Goal: Task Accomplishment & Management: Manage account settings

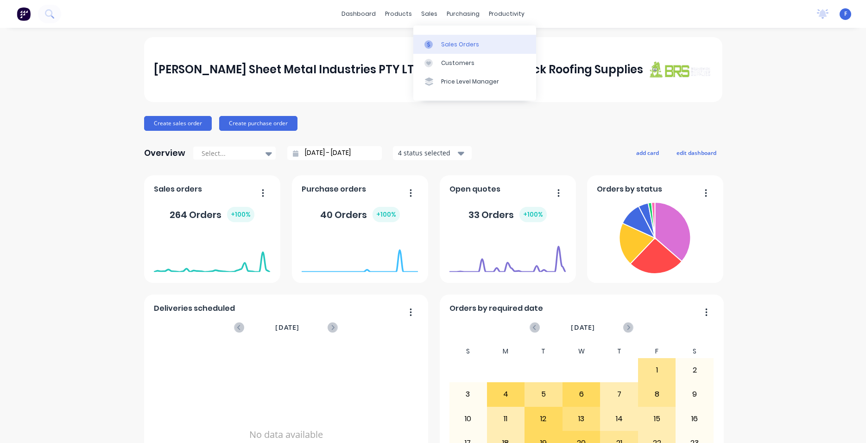
click at [462, 46] on div "Sales Orders" at bounding box center [460, 44] width 38 height 8
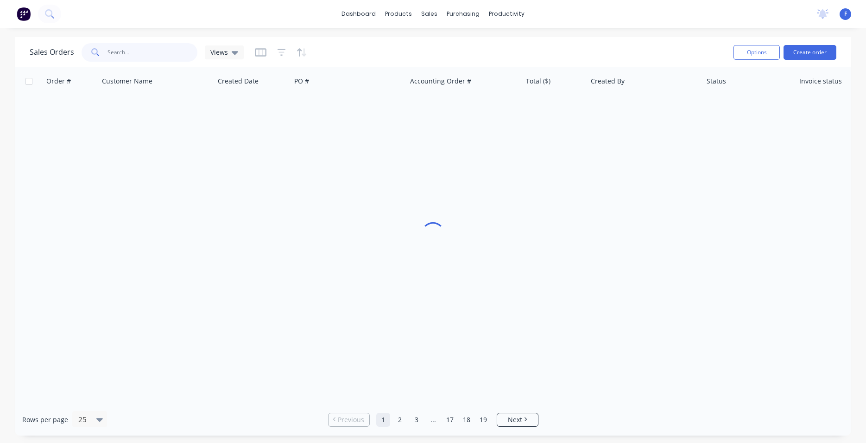
click at [159, 54] on input "text" at bounding box center [153, 52] width 90 height 19
type input "32218"
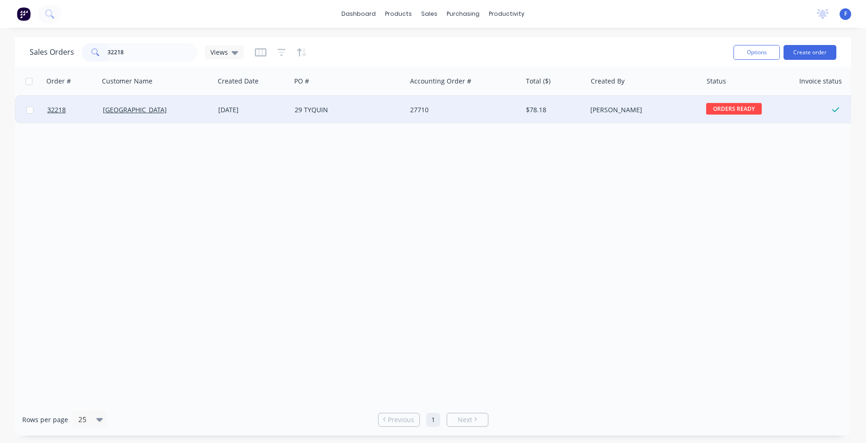
click at [367, 108] on div "29 TYQUIN" at bounding box center [346, 109] width 103 height 9
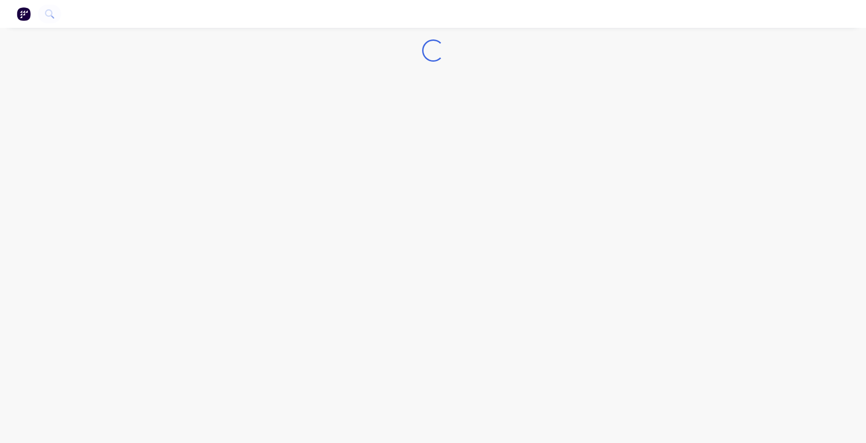
click at [22, 16] on img "button" at bounding box center [24, 14] width 14 height 14
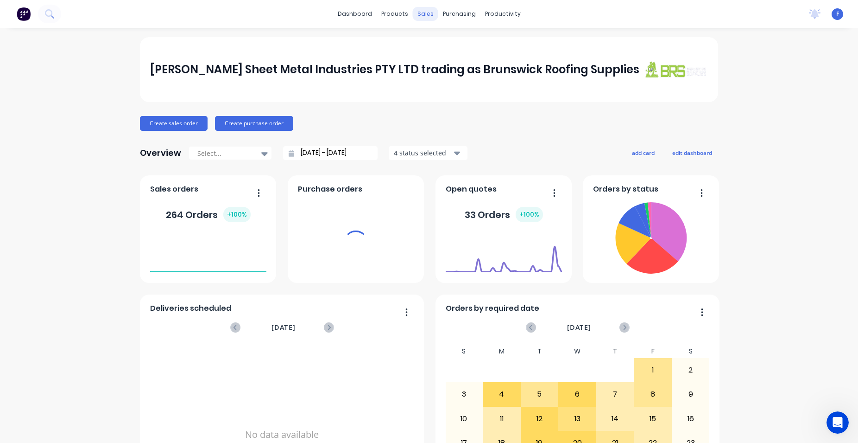
click at [422, 12] on div "sales" at bounding box center [425, 14] width 25 height 14
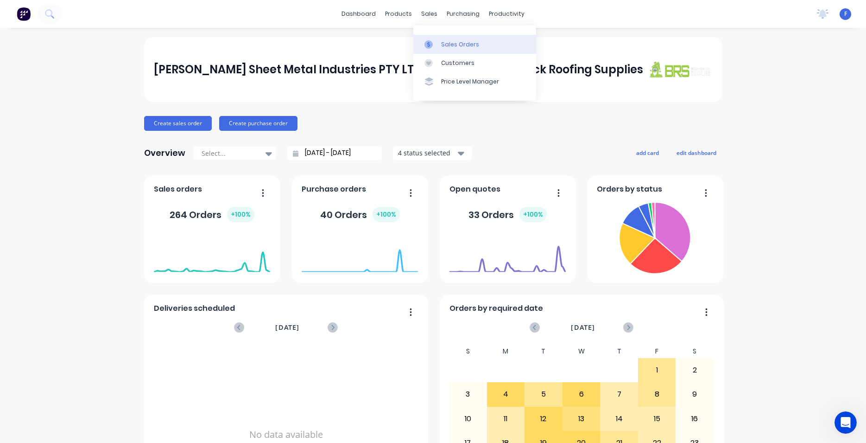
click at [449, 48] on div "Sales Orders" at bounding box center [460, 44] width 38 height 8
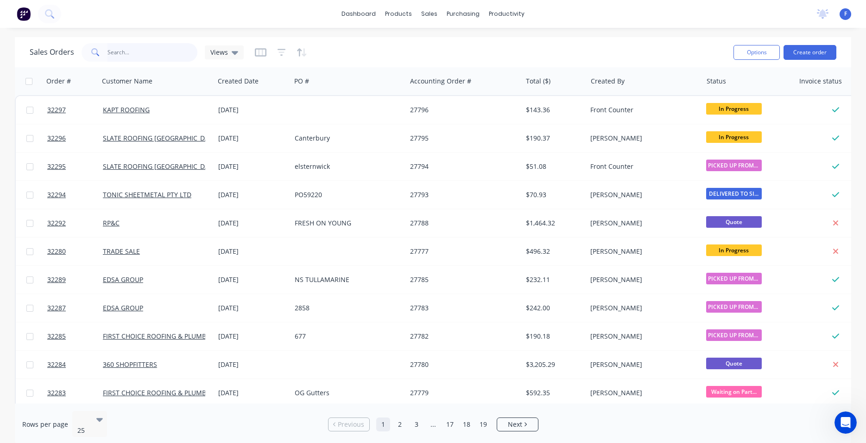
click at [162, 53] on input "text" at bounding box center [153, 52] width 90 height 19
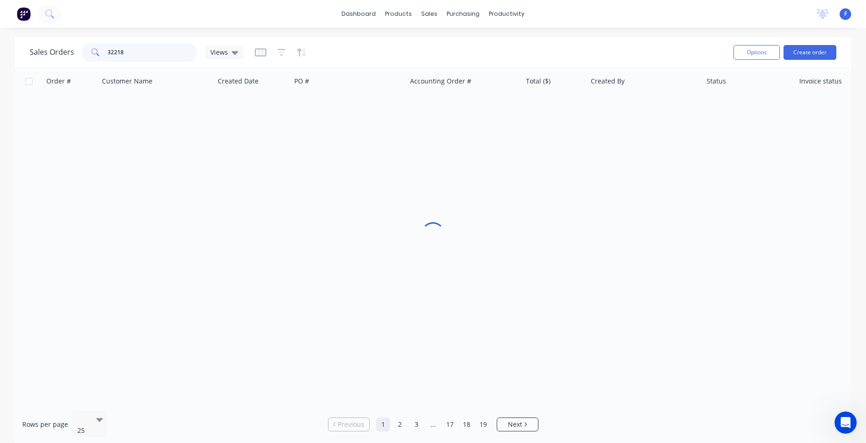
type input "32218"
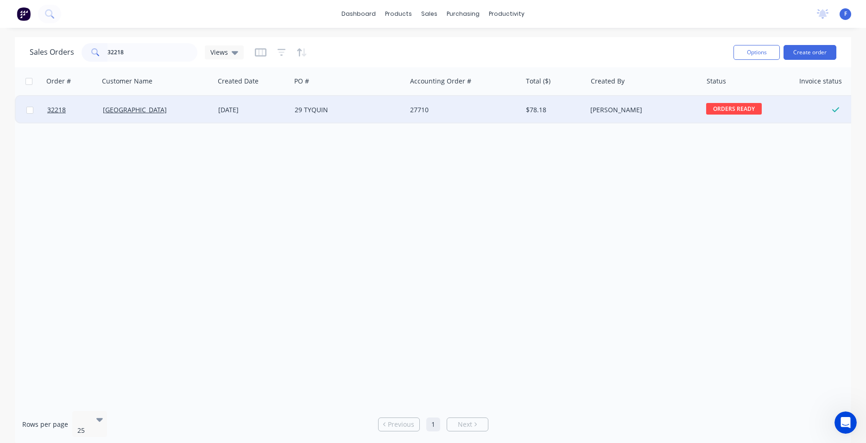
click at [388, 104] on div "29 TYQUIN" at bounding box center [348, 110] width 115 height 28
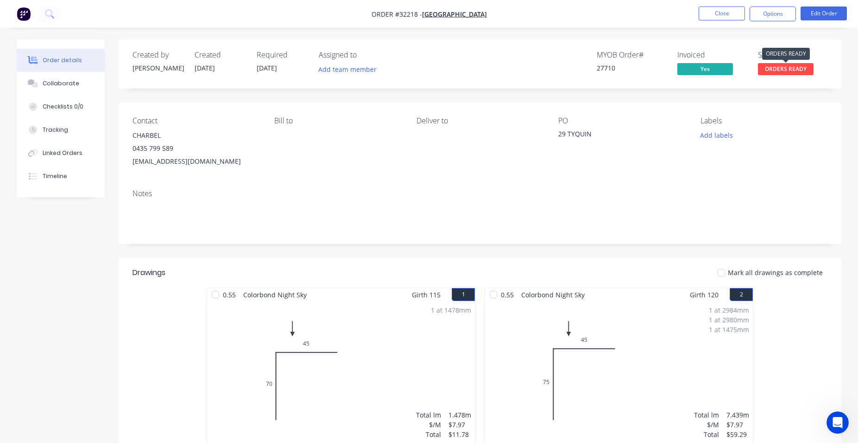
click at [778, 69] on span "ORDERS READY" at bounding box center [786, 69] width 56 height 12
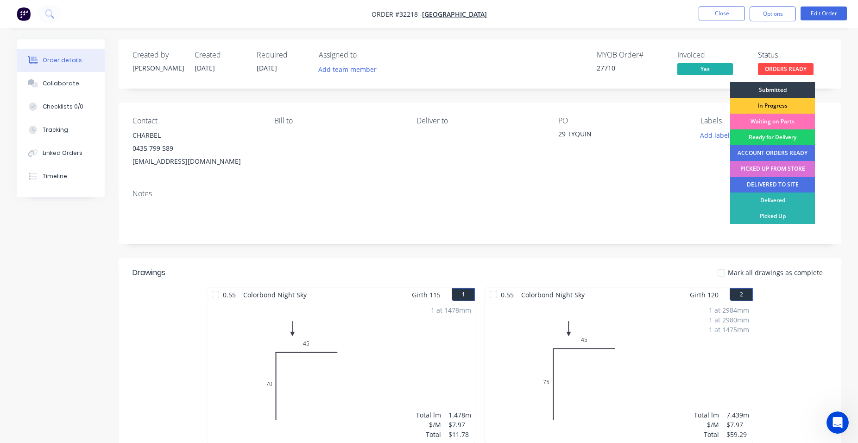
click at [775, 171] on div "PICKED UP FROM STORE" at bounding box center [772, 169] width 85 height 16
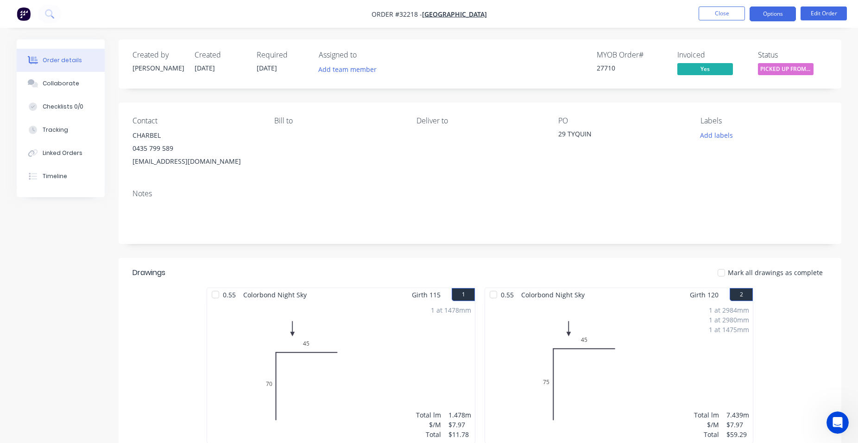
click at [765, 14] on button "Options" at bounding box center [773, 13] width 46 height 15
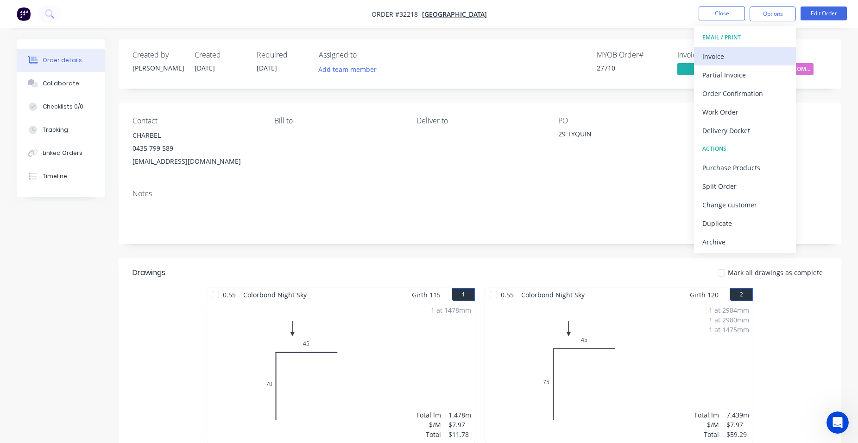
click at [742, 56] on div "Invoice" at bounding box center [745, 56] width 85 height 13
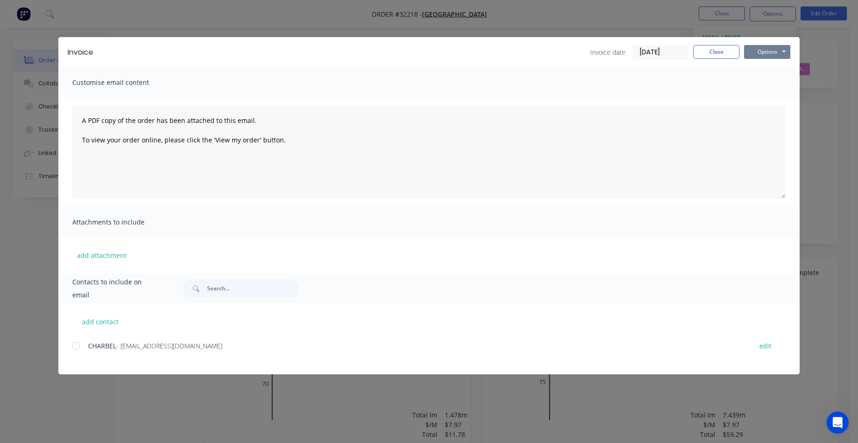
click at [780, 51] on button "Options" at bounding box center [767, 52] width 46 height 14
click at [765, 82] on button "Print" at bounding box center [773, 83] width 59 height 15
click at [736, 53] on button "Close" at bounding box center [716, 52] width 46 height 14
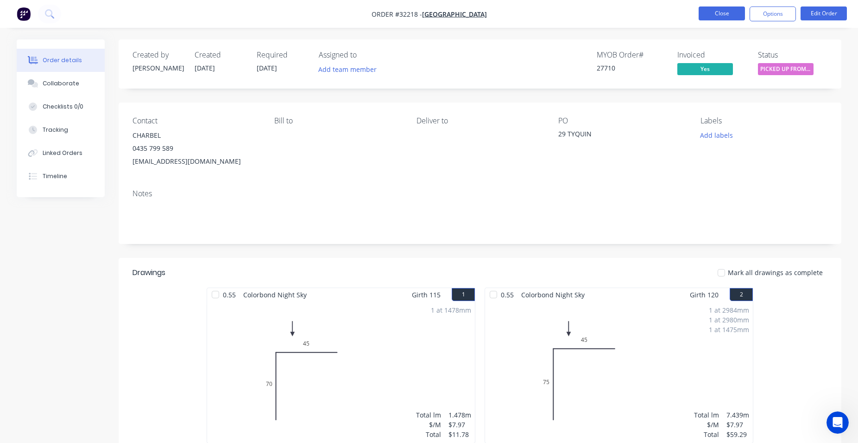
click at [734, 13] on button "Close" at bounding box center [722, 13] width 46 height 14
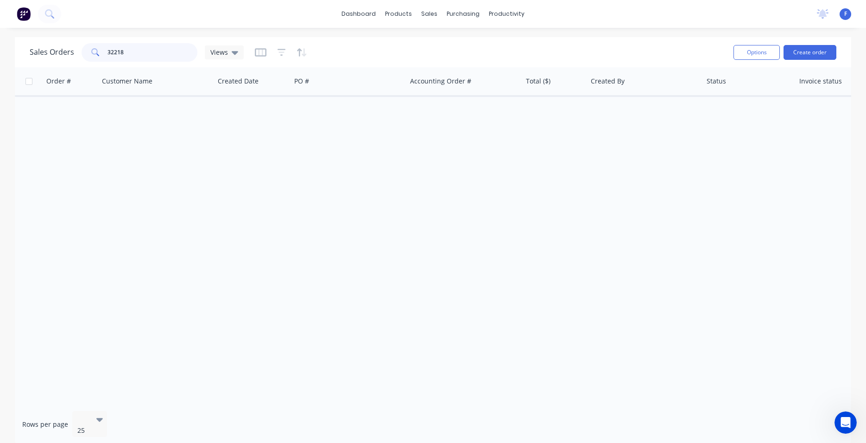
click at [158, 51] on input "32218" at bounding box center [153, 52] width 90 height 19
type input "3"
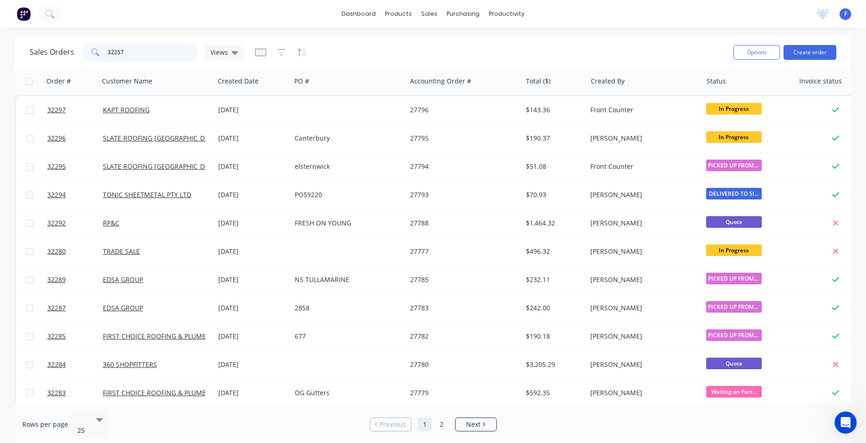
type input "32257"
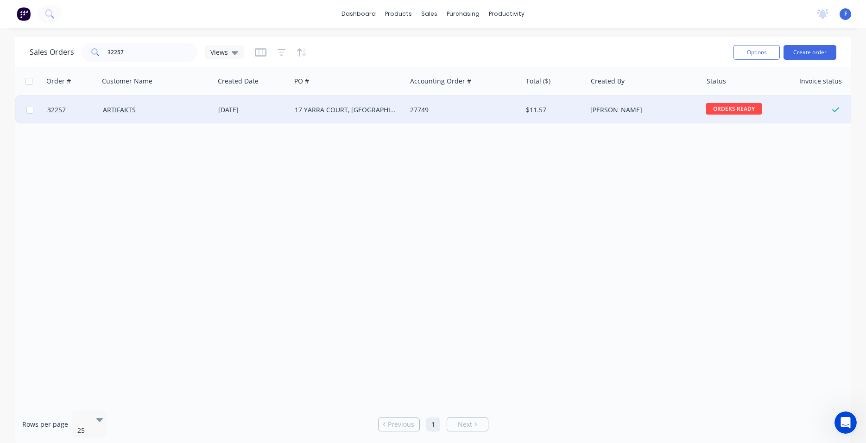
click at [427, 118] on div "27749" at bounding box center [463, 110] width 115 height 28
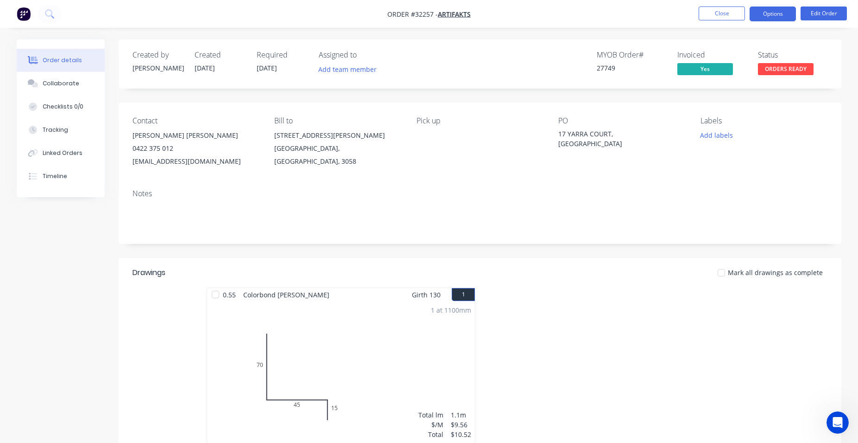
click at [758, 15] on button "Options" at bounding box center [773, 13] width 46 height 15
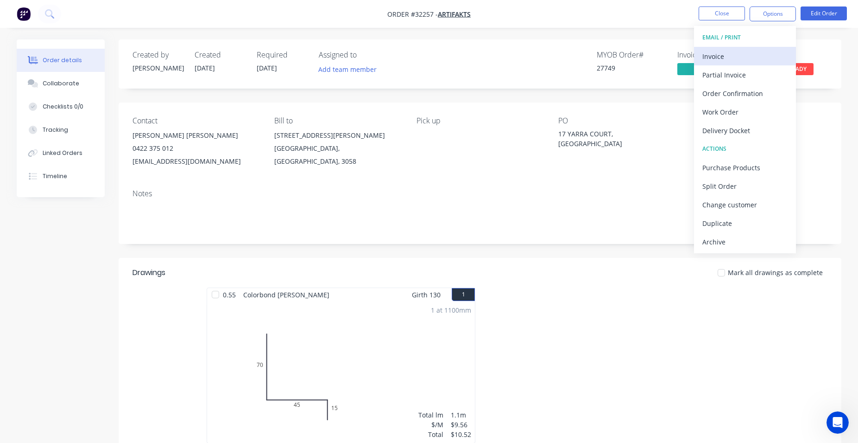
click at [778, 55] on div "Invoice" at bounding box center [745, 56] width 85 height 13
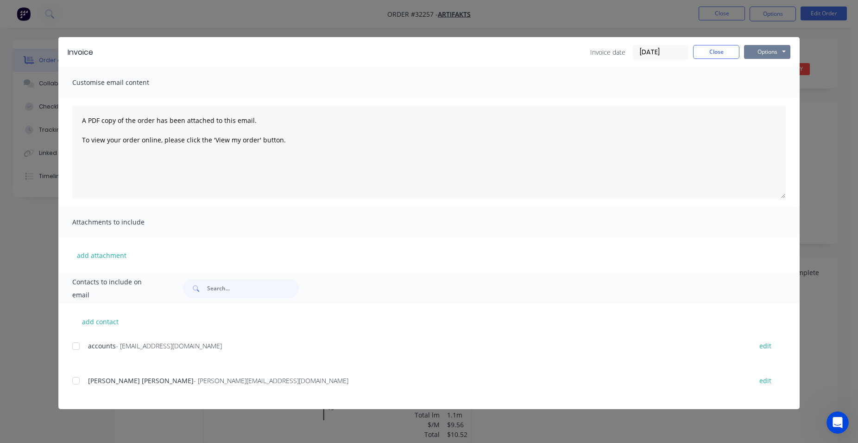
click at [780, 51] on button "Options" at bounding box center [767, 52] width 46 height 14
click at [780, 79] on button "Print" at bounding box center [773, 83] width 59 height 15
click at [723, 51] on button "Close" at bounding box center [716, 52] width 46 height 14
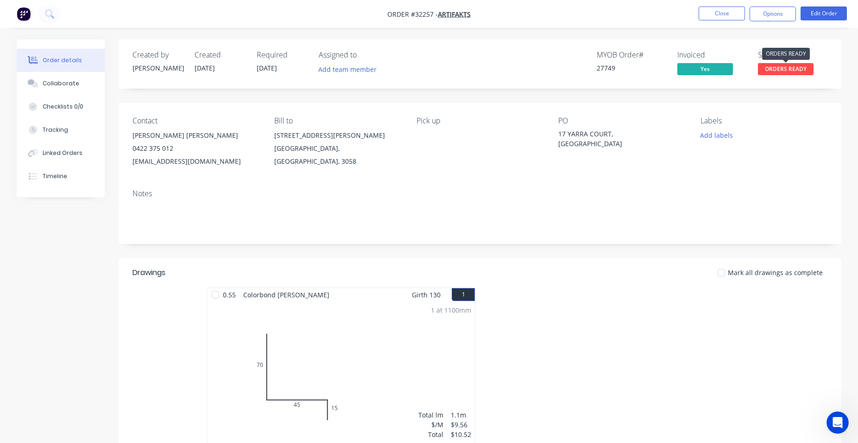
click at [799, 72] on span "ORDERS READY" at bounding box center [786, 69] width 56 height 12
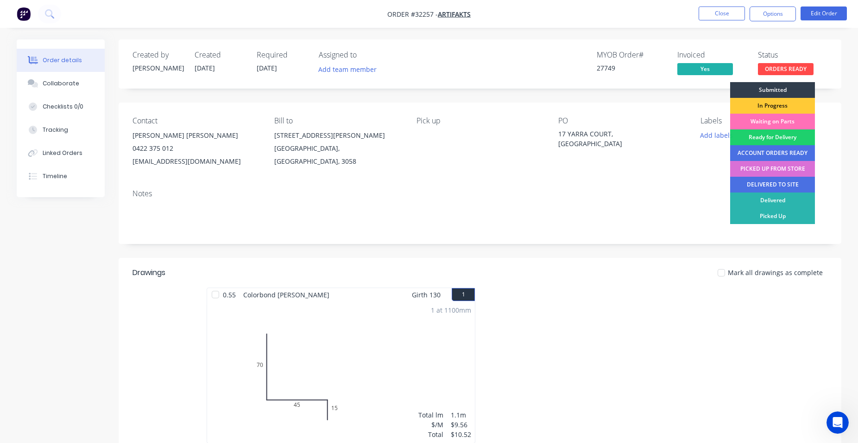
click at [774, 170] on div "PICKED UP FROM STORE" at bounding box center [772, 169] width 85 height 16
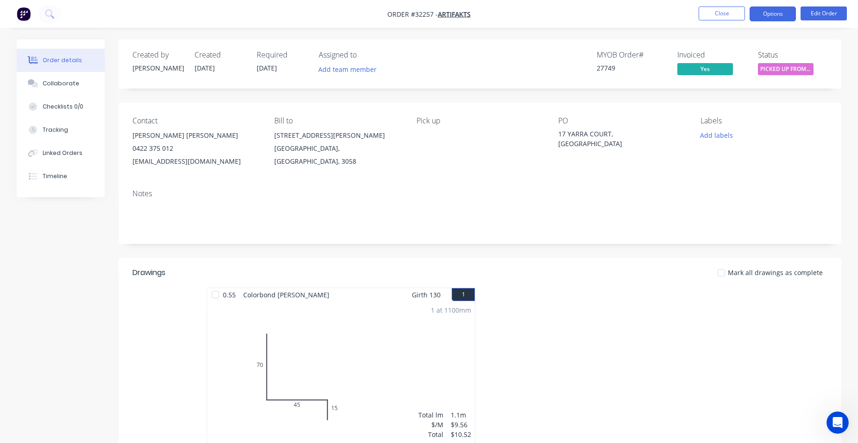
click at [763, 12] on button "Options" at bounding box center [773, 13] width 46 height 15
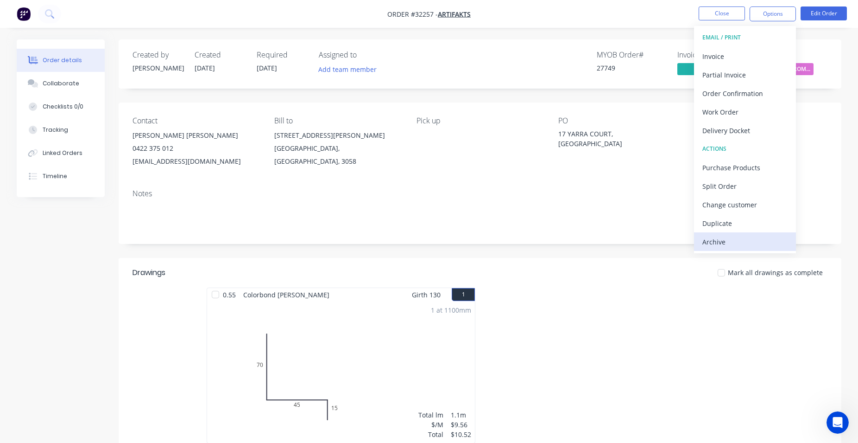
click at [720, 246] on div "Archive" at bounding box center [745, 241] width 85 height 13
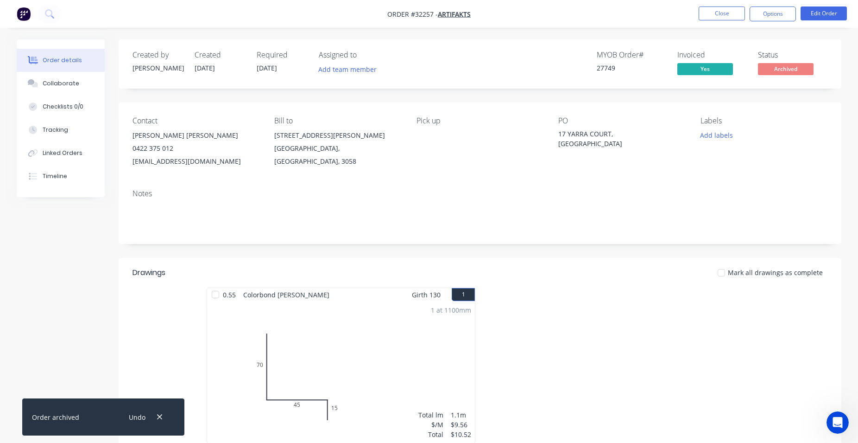
click at [24, 14] on img "button" at bounding box center [24, 14] width 14 height 14
